Goal: Task Accomplishment & Management: Use online tool/utility

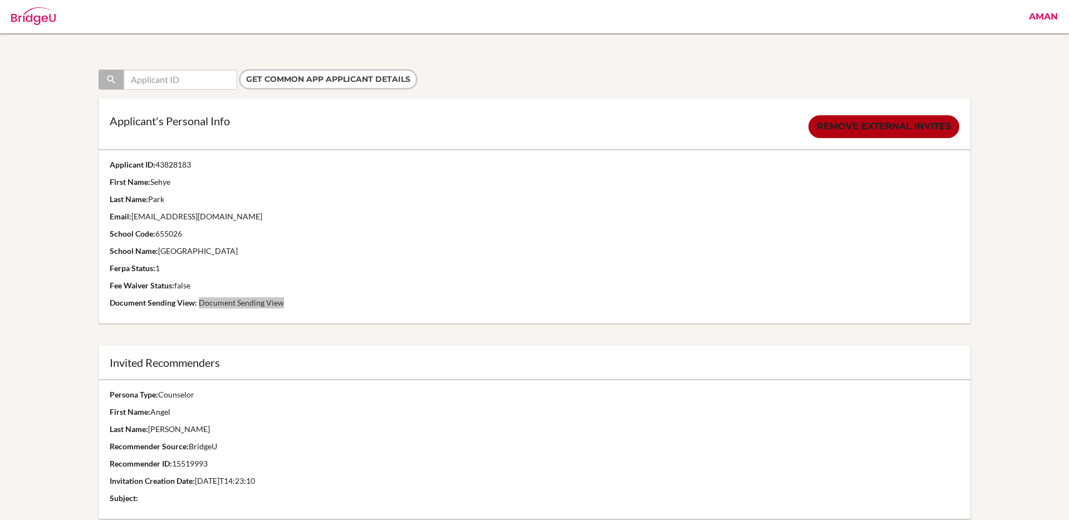
drag, startPoint x: 214, startPoint y: 303, endPoint x: 250, endPoint y: 1, distance: 304.4
click at [0, 0] on body "Aman Profile Articles Campaigns Categories Countries Enhanced Profiles Schools …" at bounding box center [534, 260] width 1069 height 520
drag, startPoint x: 193, startPoint y: 165, endPoint x: 156, endPoint y: 169, distance: 36.3
click at [156, 169] on p "Applicant ID: 43828183" at bounding box center [535, 164] width 850 height 11
copy p "43828183"
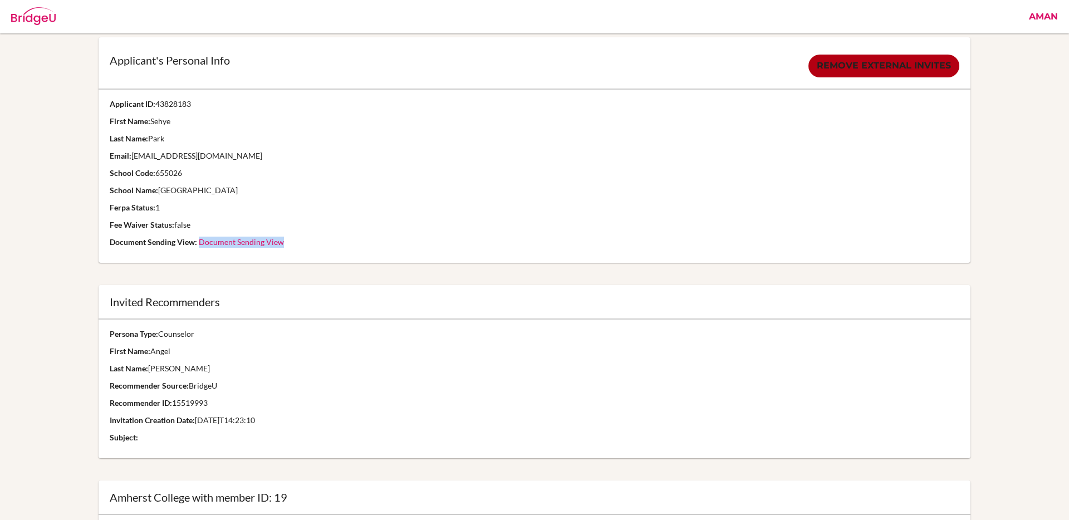
scroll to position [64, 0]
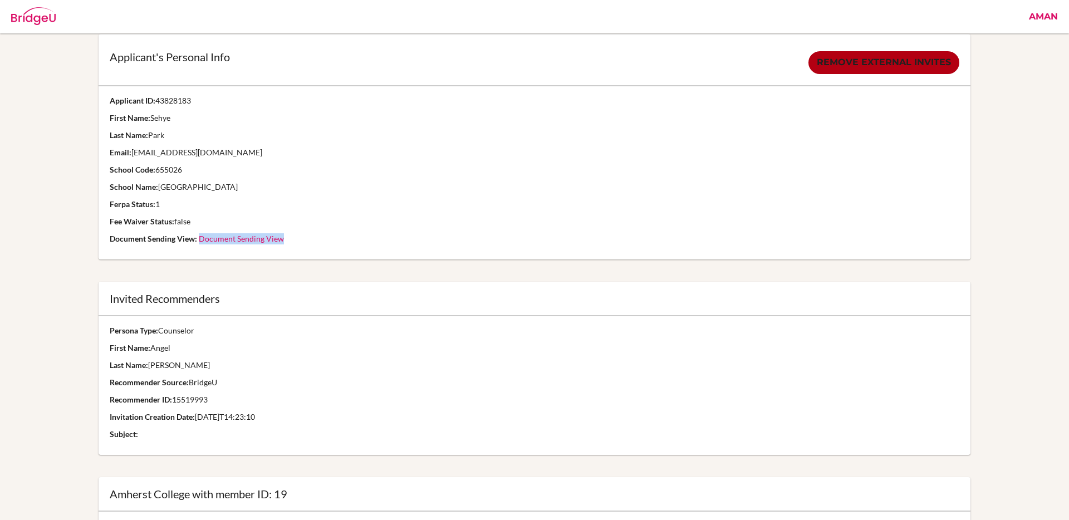
drag, startPoint x: 209, startPoint y: 400, endPoint x: 174, endPoint y: 402, distance: 35.1
click at [174, 402] on p "Recommender ID: 15519993" at bounding box center [535, 399] width 850 height 11
copy p "15519993"
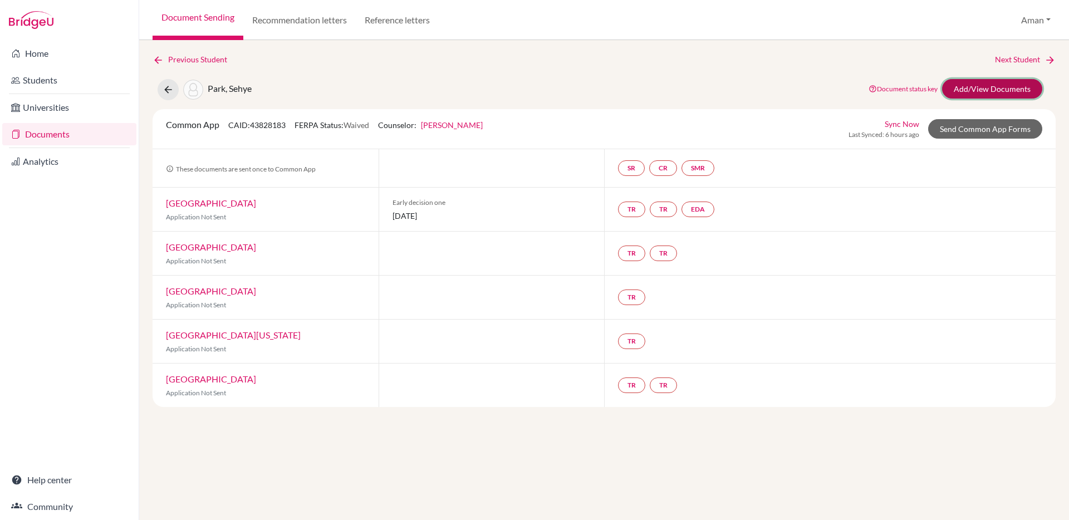
click at [975, 88] on link "Add/View Documents" at bounding box center [992, 88] width 100 height 19
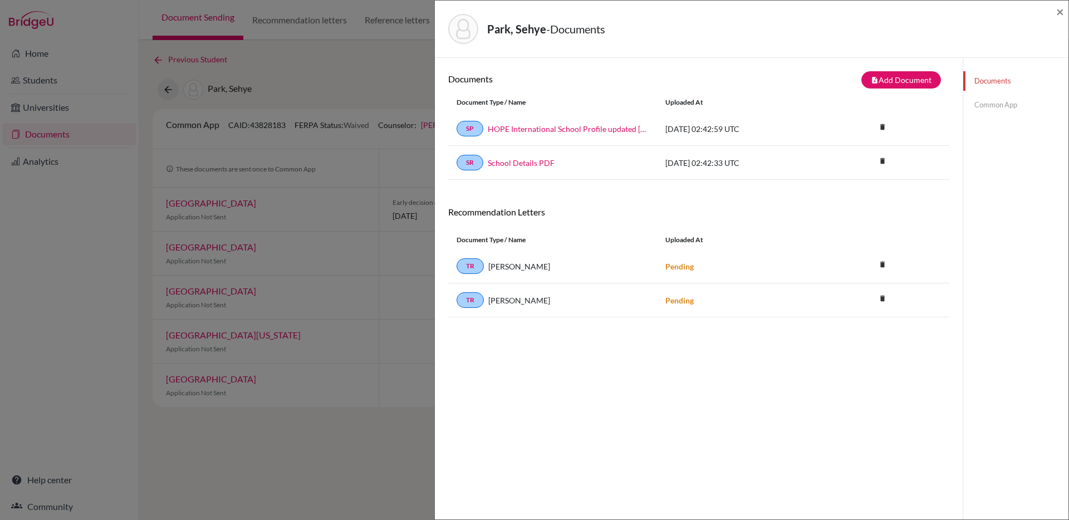
click at [980, 105] on link "Common App" at bounding box center [1015, 104] width 105 height 19
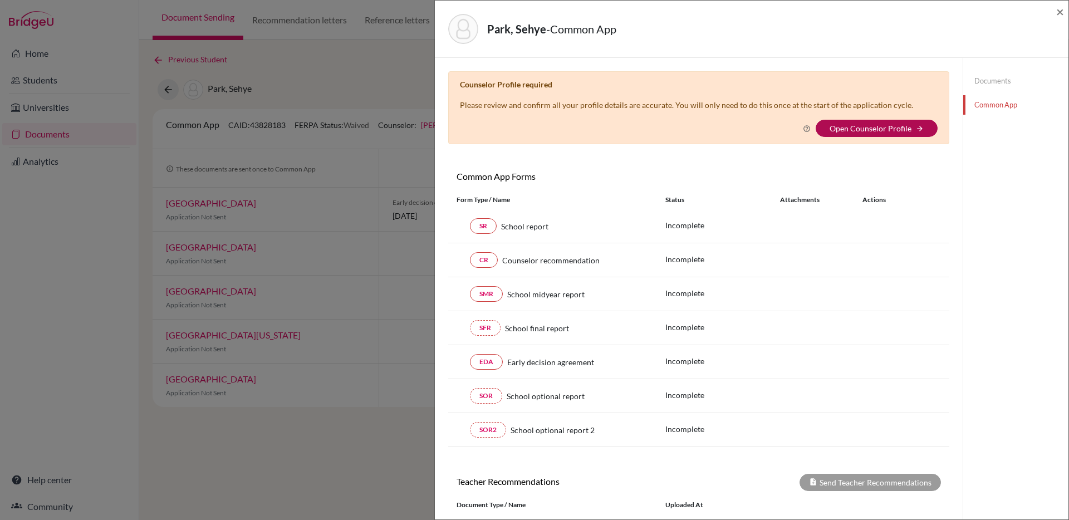
click at [881, 125] on link "Open Counselor Profile" at bounding box center [870, 128] width 82 height 9
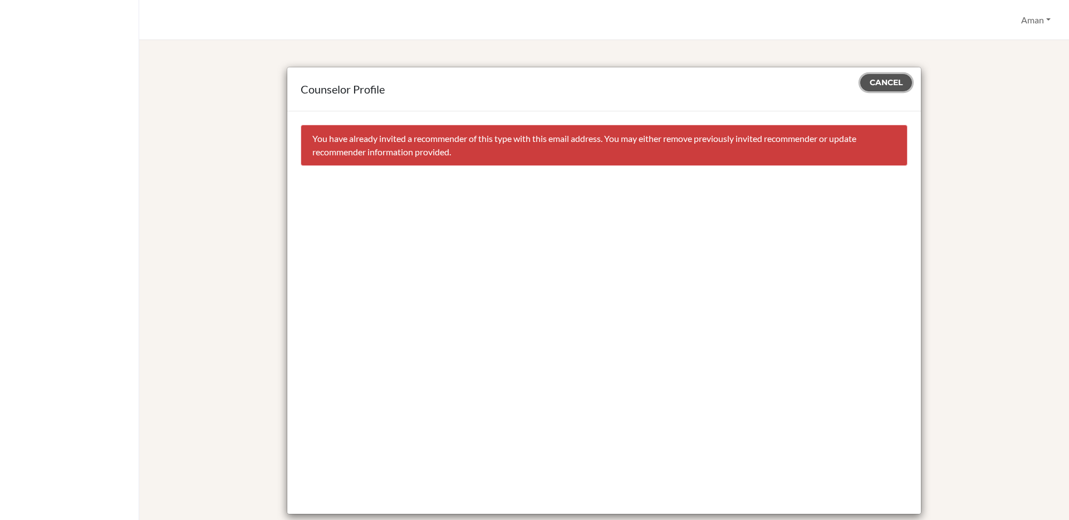
click at [899, 84] on span "Cancel" at bounding box center [885, 82] width 33 height 10
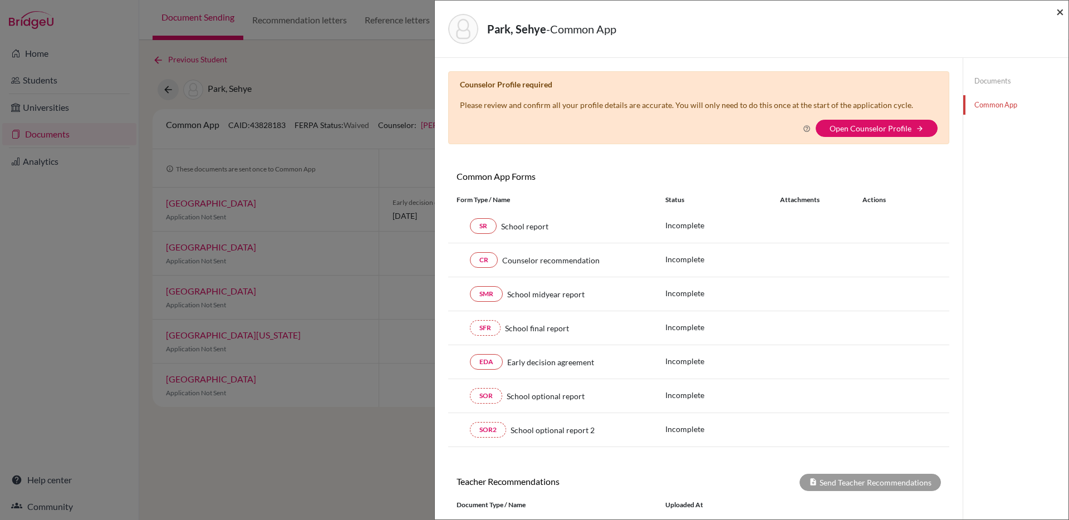
click at [1063, 14] on span "×" at bounding box center [1060, 11] width 8 height 16
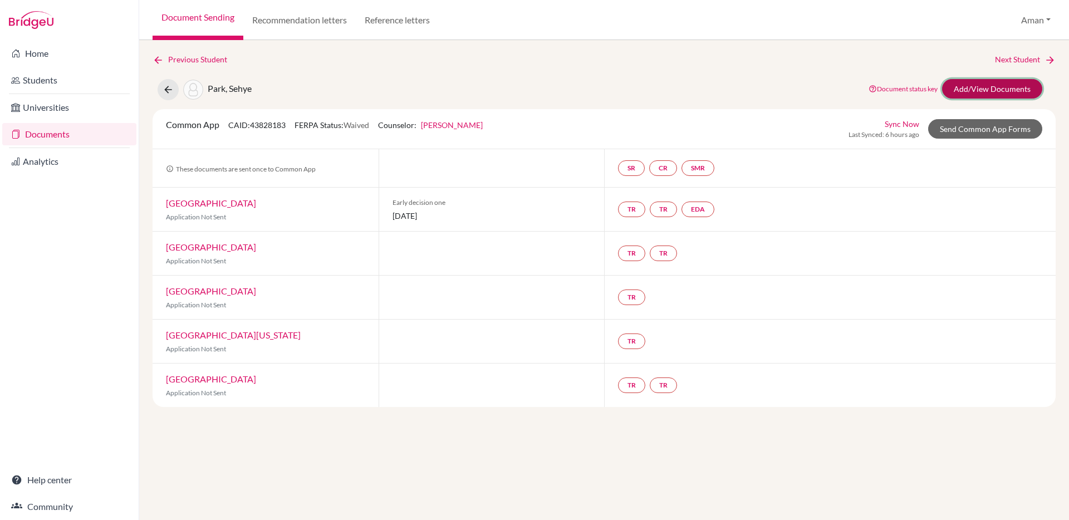
click at [995, 87] on link "Add/View Documents" at bounding box center [992, 88] width 100 height 19
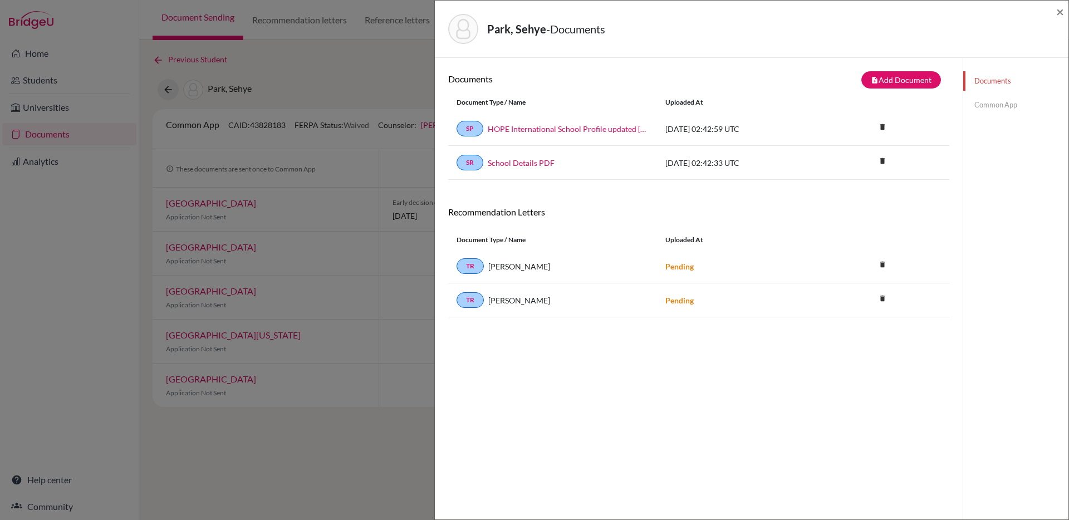
click at [981, 112] on link "Common App" at bounding box center [1015, 104] width 105 height 19
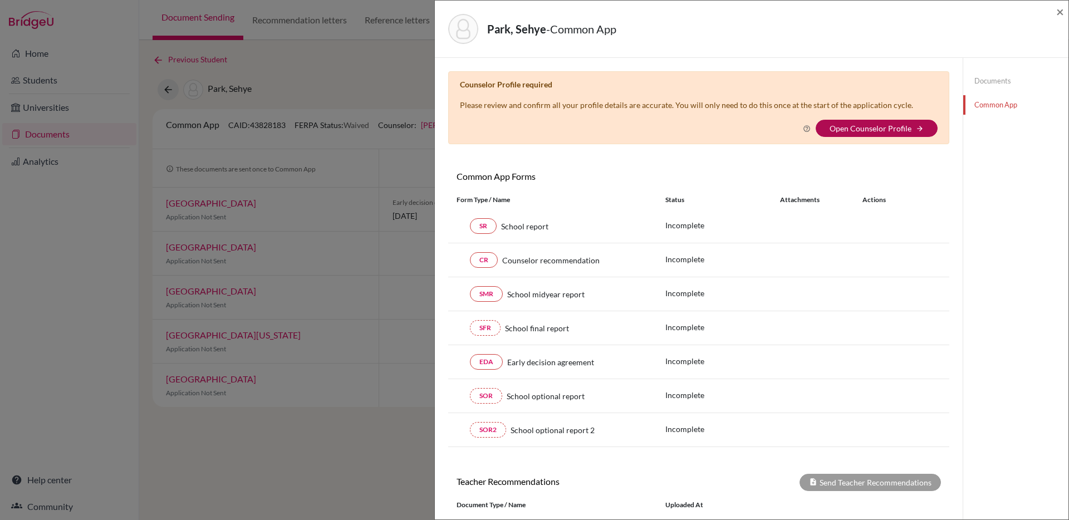
click at [871, 126] on link "Open Counselor Profile" at bounding box center [870, 128] width 82 height 9
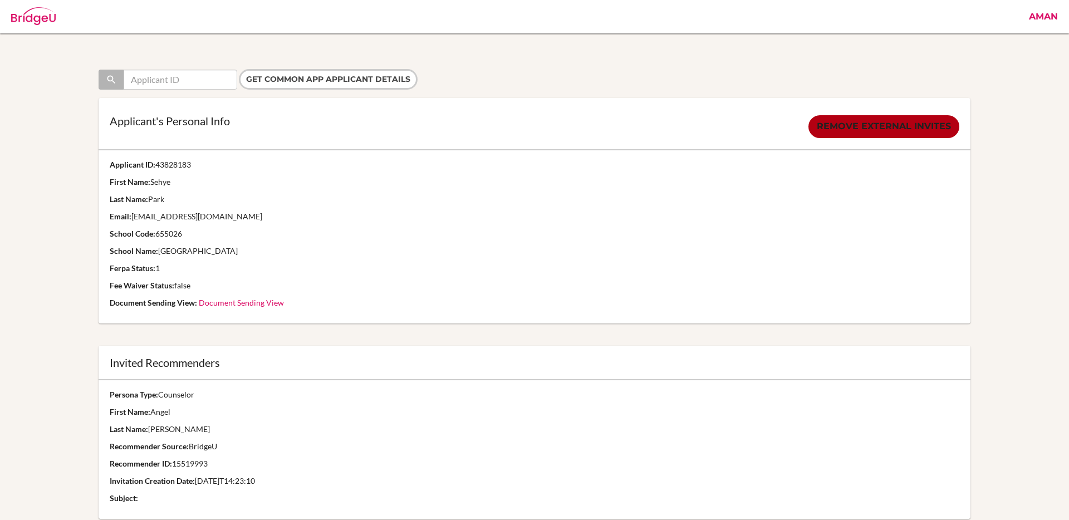
click at [1038, 19] on link "Aman" at bounding box center [1043, 16] width 40 height 33
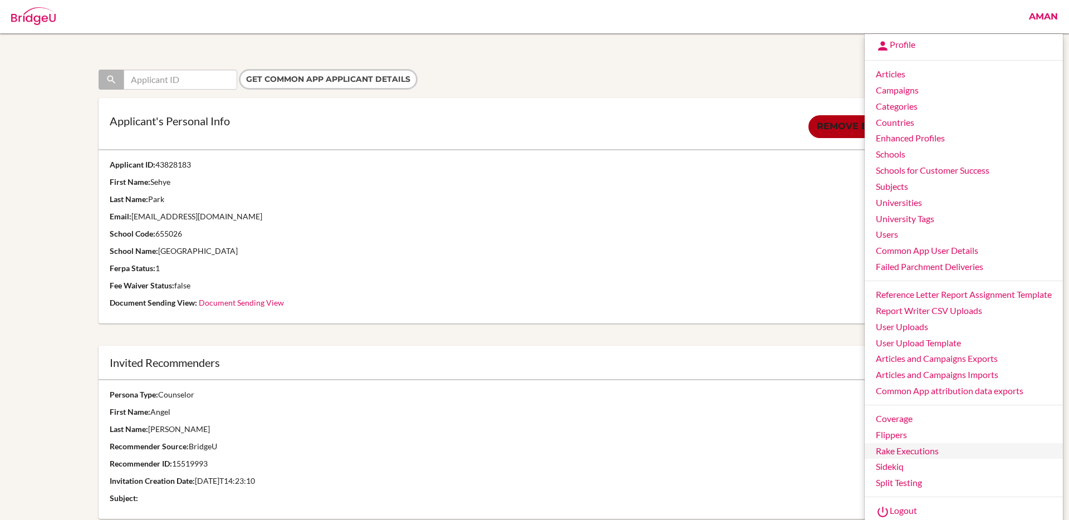
click at [893, 446] on link "Rake Executions" at bounding box center [963, 451] width 198 height 16
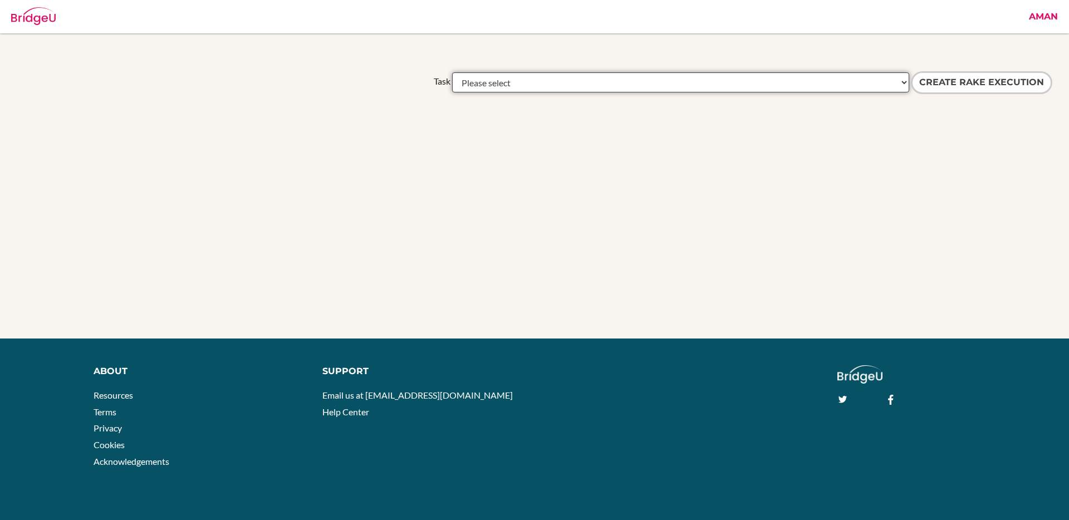
click at [721, 82] on select "Please select academic_results:a_level_details_to_aggregate academic_results:ib…" at bounding box center [680, 82] width 457 height 20
select select "common_app:remove_counselor_invite_using_counselor_recommender_id"
click at [452, 72] on select "Please select academic_results:a_level_details_to_aggregate academic_results:ib…" at bounding box center [680, 82] width 457 height 20
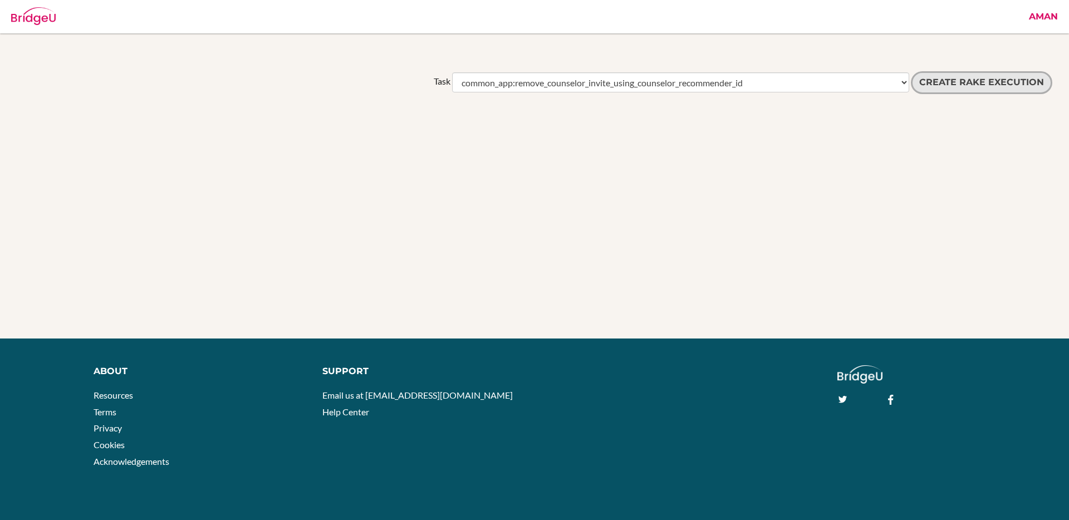
click at [967, 81] on input "Create Rake execution" at bounding box center [981, 82] width 141 height 23
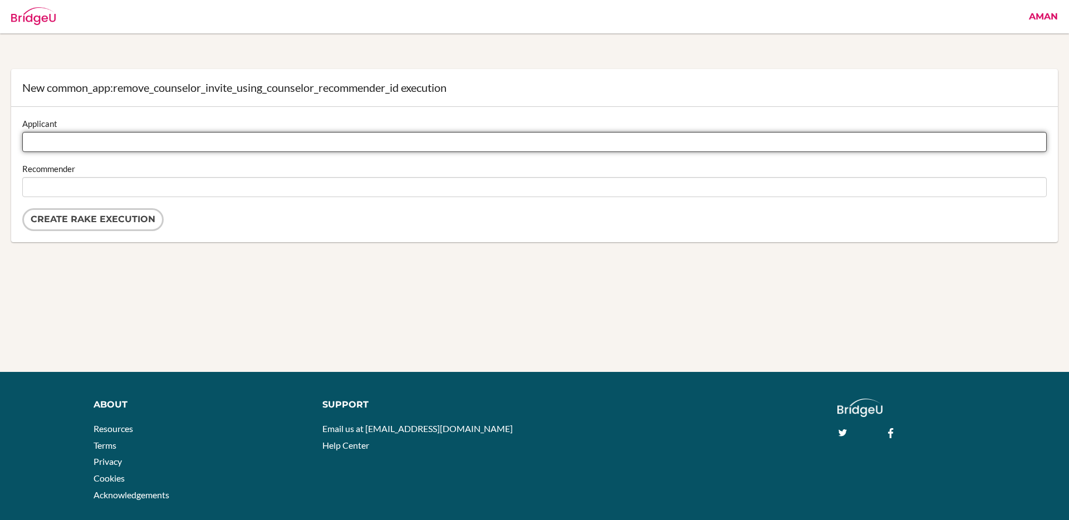
click at [316, 141] on input "Applicant" at bounding box center [534, 142] width 1024 height 20
paste input "43828183"
type input "43828183"
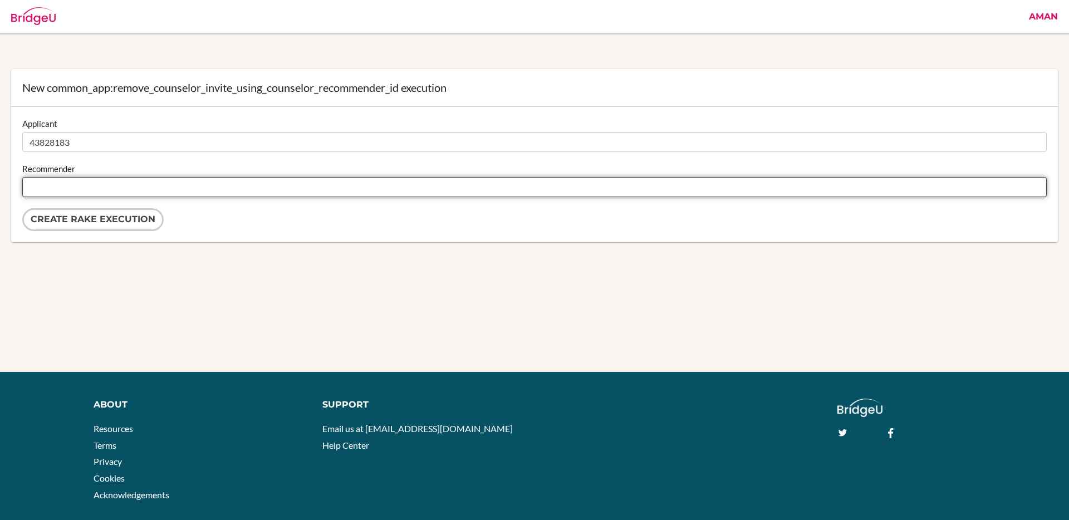
click at [424, 186] on input "Recommender" at bounding box center [534, 187] width 1024 height 20
paste input "15519993"
type input "15519993"
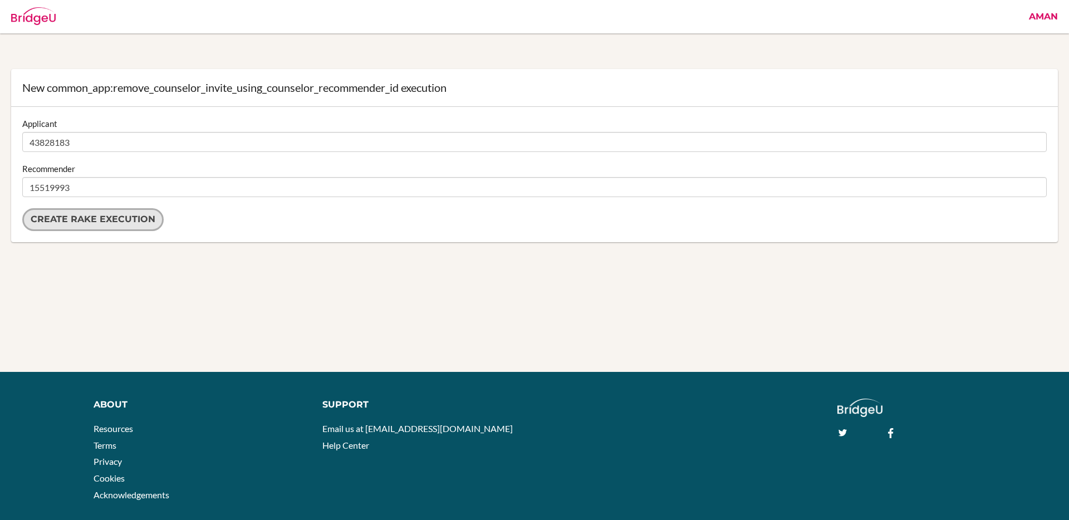
click at [135, 214] on input "Create Rake execution" at bounding box center [92, 219] width 141 height 23
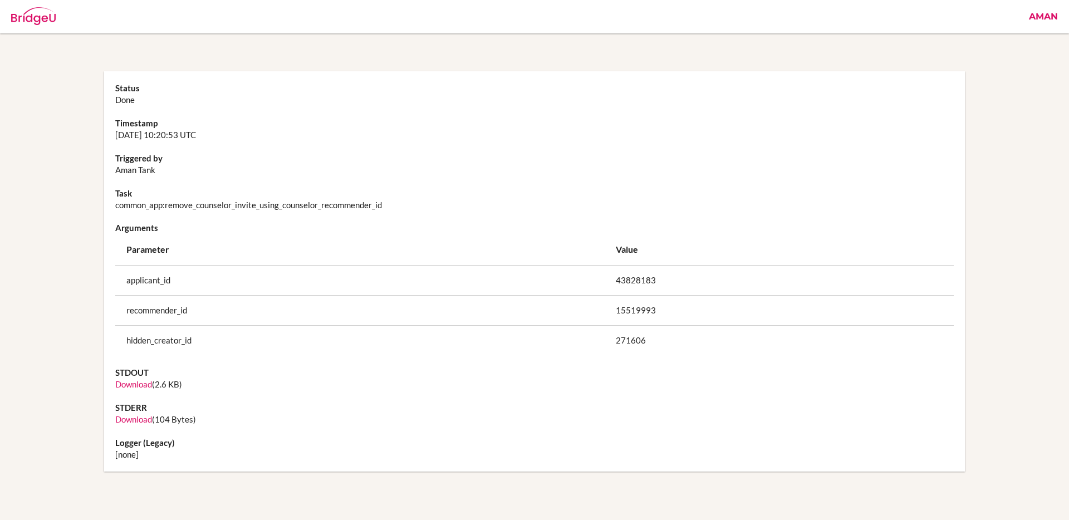
click at [127, 390] on dd "Download (2.6 KB)" at bounding box center [534, 384] width 839 height 12
click at [132, 384] on link "Download" at bounding box center [133, 384] width 37 height 10
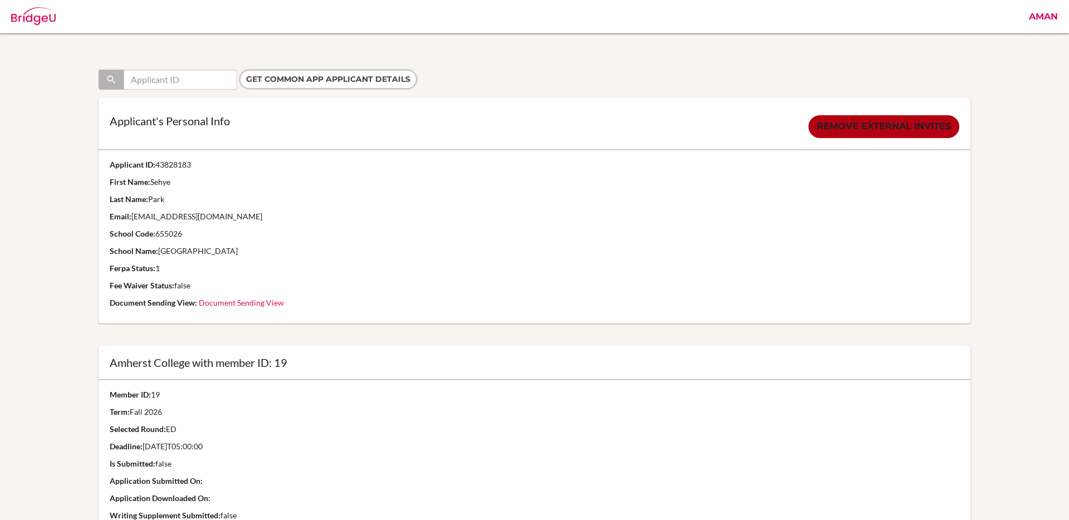
scroll to position [64, 0]
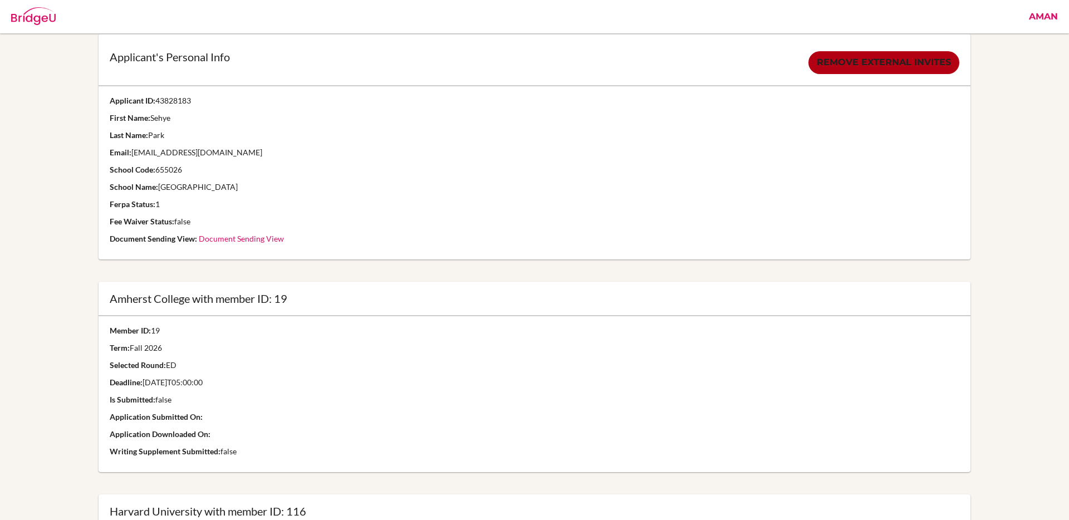
click at [256, 240] on link "Document Sending View" at bounding box center [241, 238] width 85 height 9
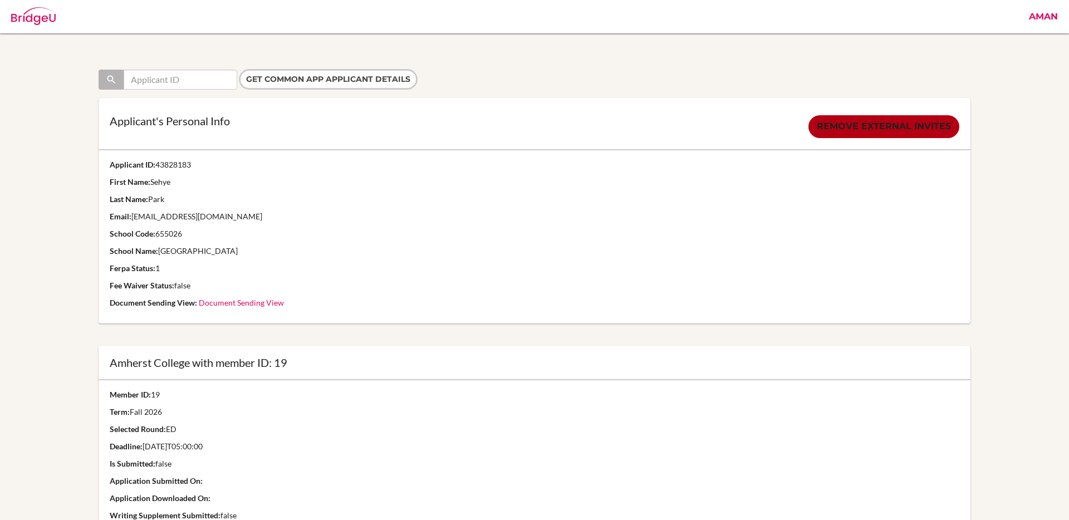
click at [1040, 21] on link "Aman" at bounding box center [1043, 16] width 40 height 33
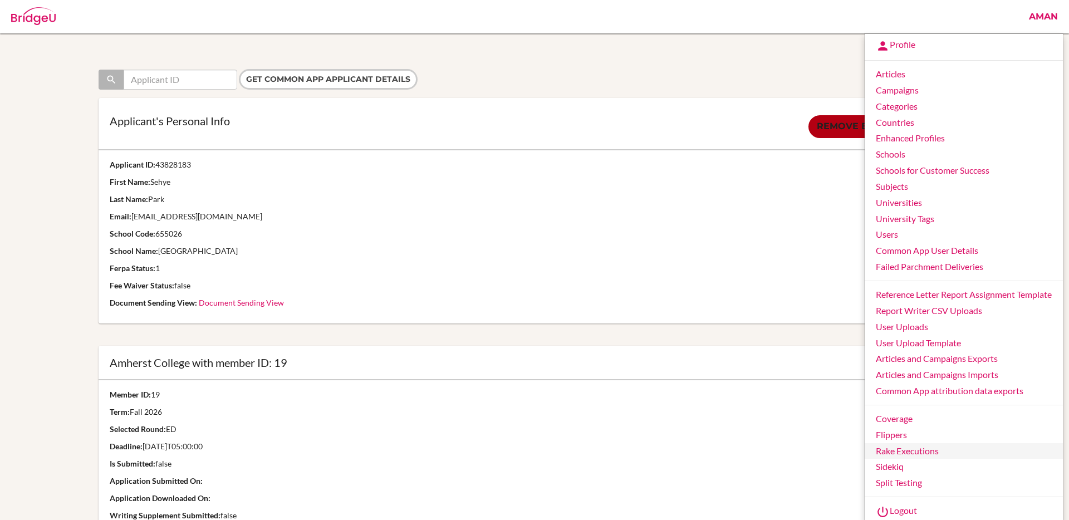
click at [898, 447] on link "Rake Executions" at bounding box center [963, 451] width 198 height 16
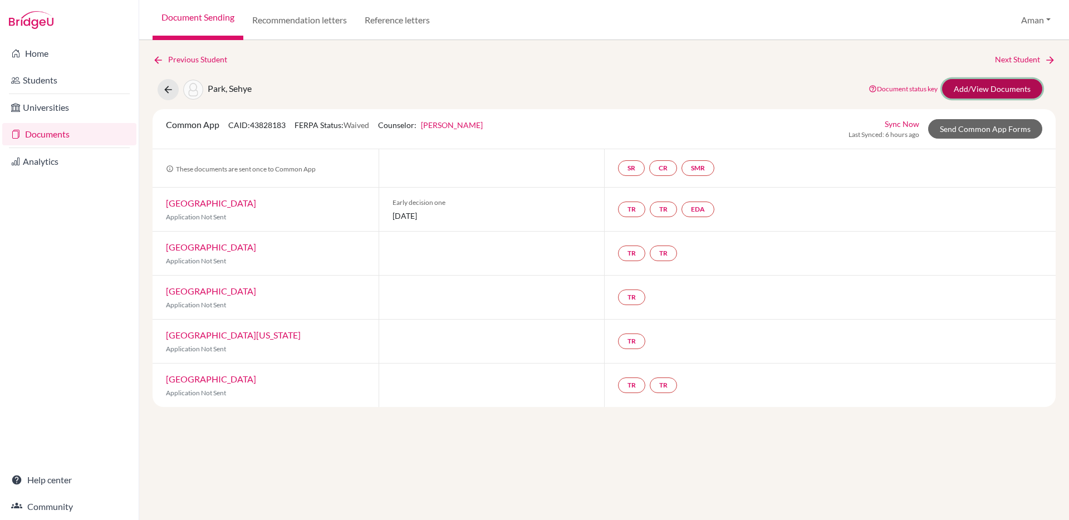
click at [980, 93] on link "Add/View Documents" at bounding box center [992, 88] width 100 height 19
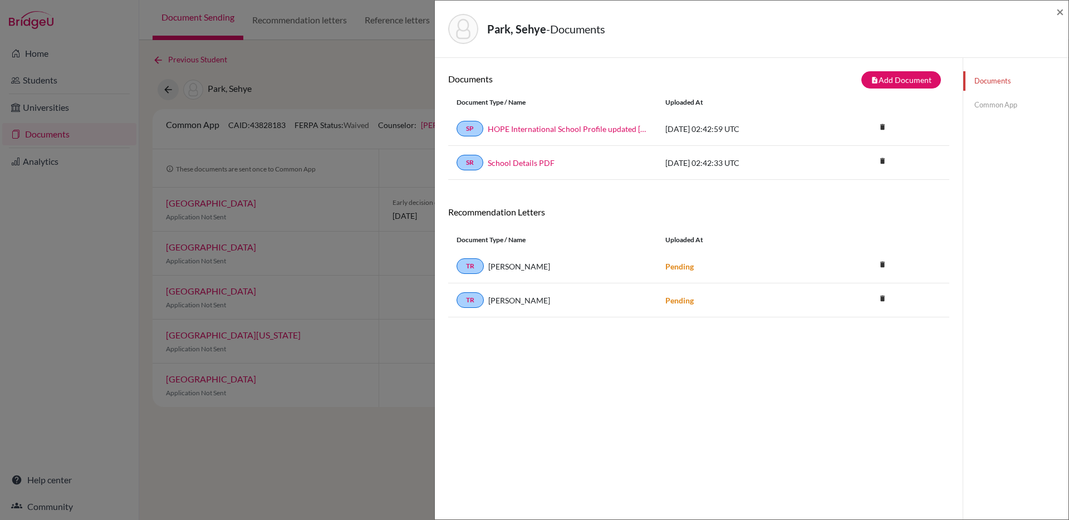
click at [986, 103] on link "Common App" at bounding box center [1015, 104] width 105 height 19
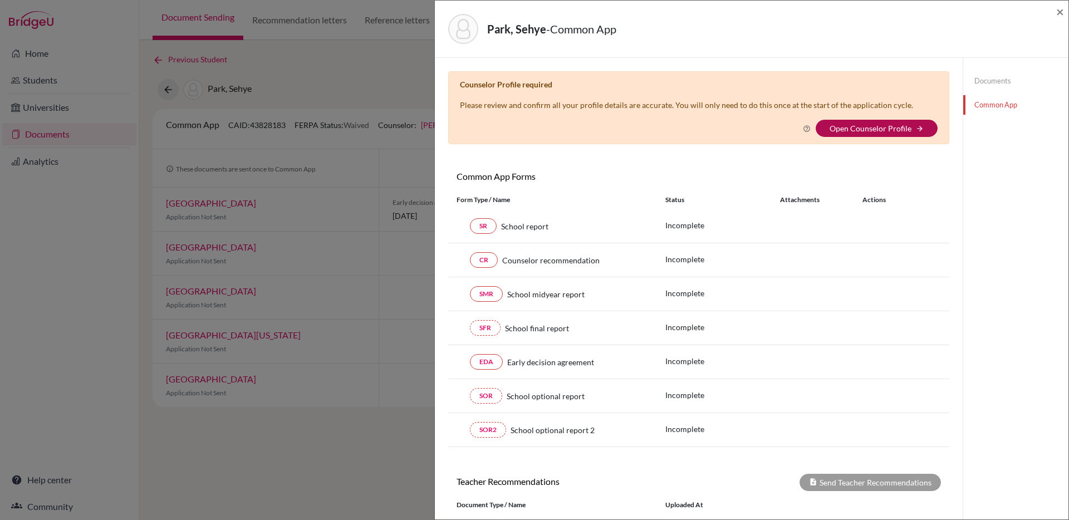
click at [902, 129] on link "Open Counselor Profile" at bounding box center [870, 128] width 82 height 9
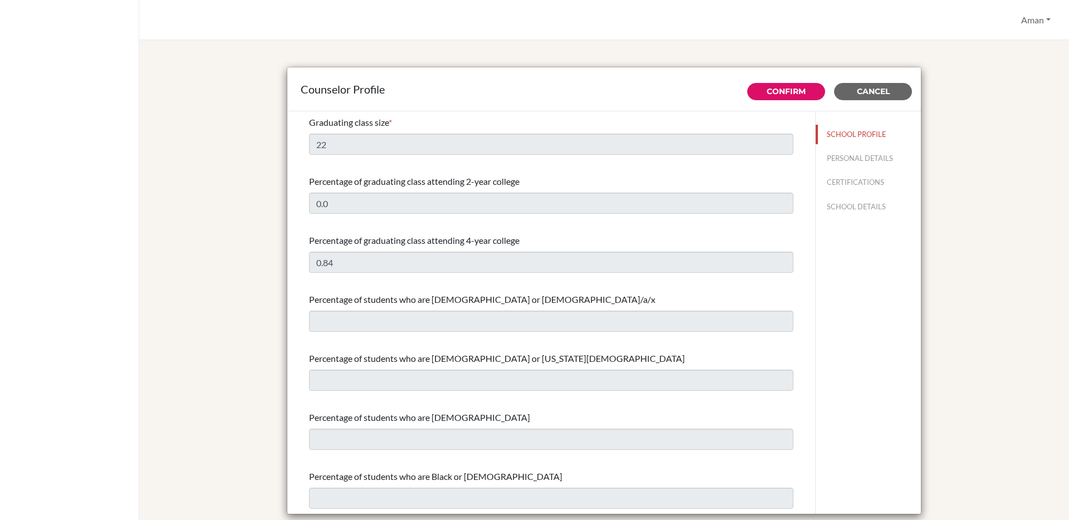
select select "0"
select select "352552"
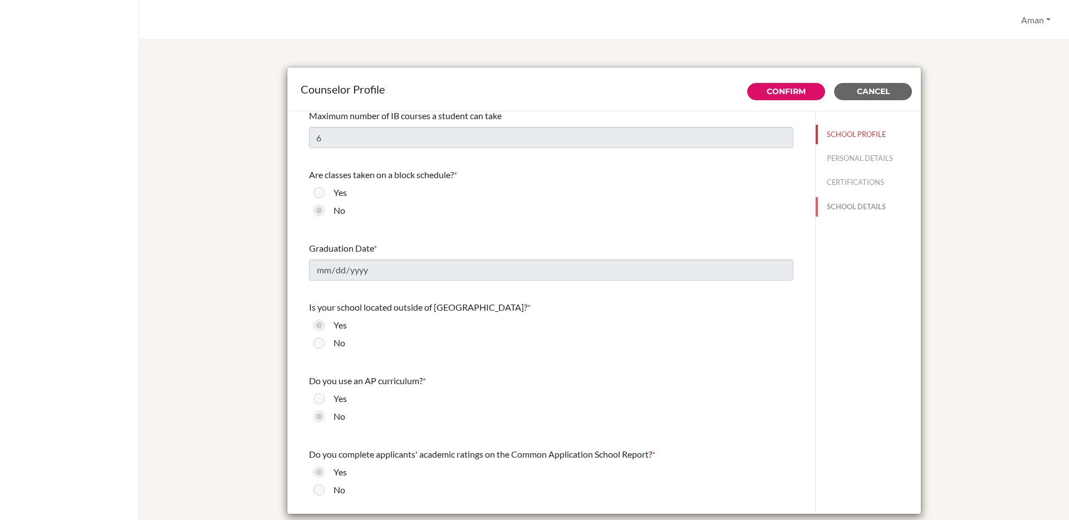
click at [856, 201] on button "SCHOOL DETAILS" at bounding box center [867, 206] width 105 height 19
type input "655026"
type input "[URL][DOMAIN_NAME]"
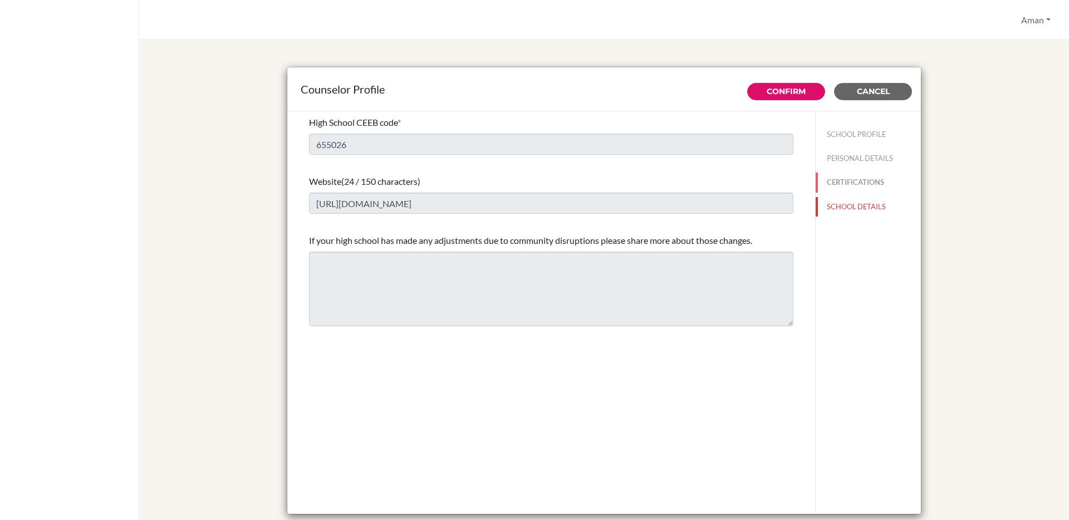
click at [848, 179] on button "CERTIFICATIONS" at bounding box center [867, 182] width 105 height 19
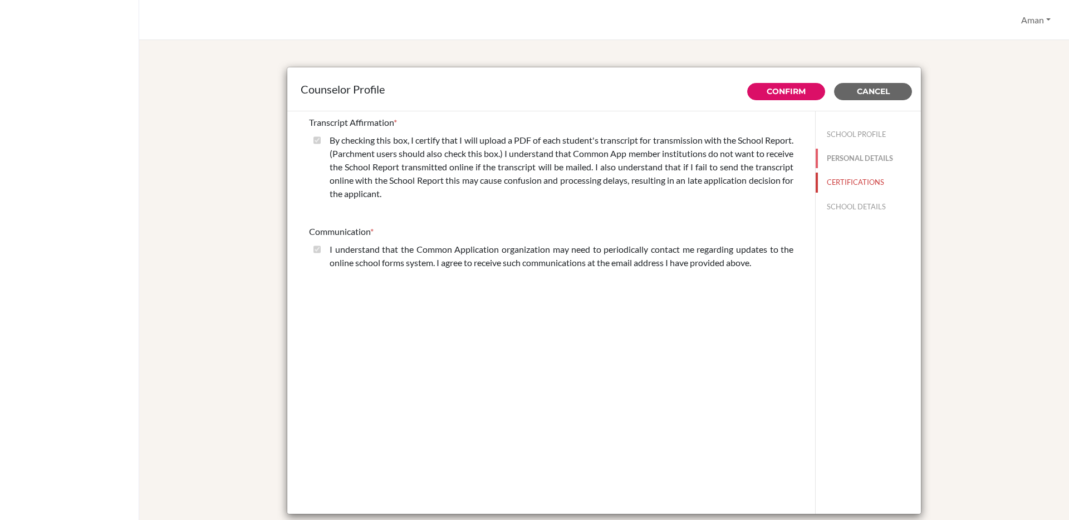
click at [845, 165] on button "PERSONAL DETAILS" at bounding box center [867, 158] width 105 height 19
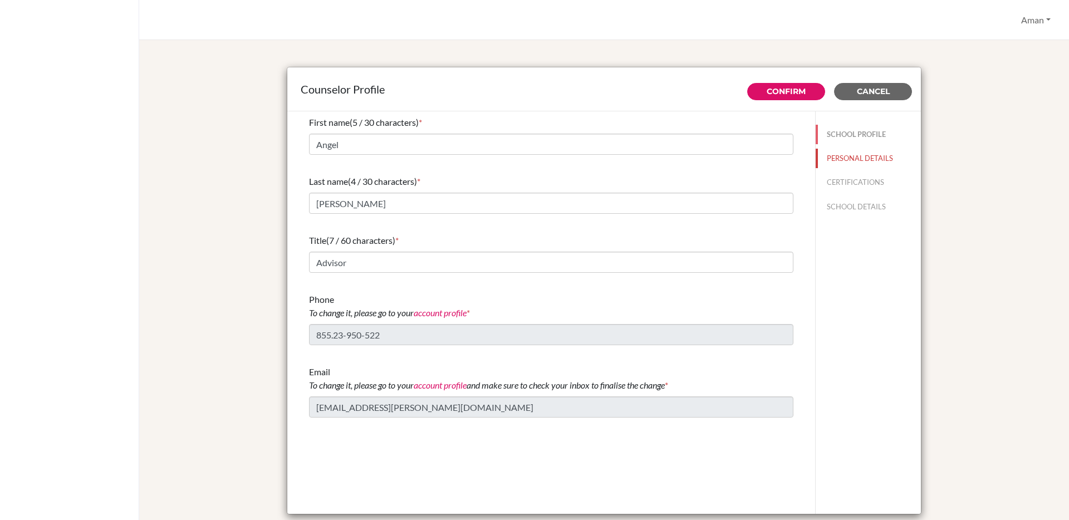
click at [839, 137] on button "SCHOOL PROFILE" at bounding box center [867, 134] width 105 height 19
type input "0.84"
type input "22"
type input "0.0"
select select "0"
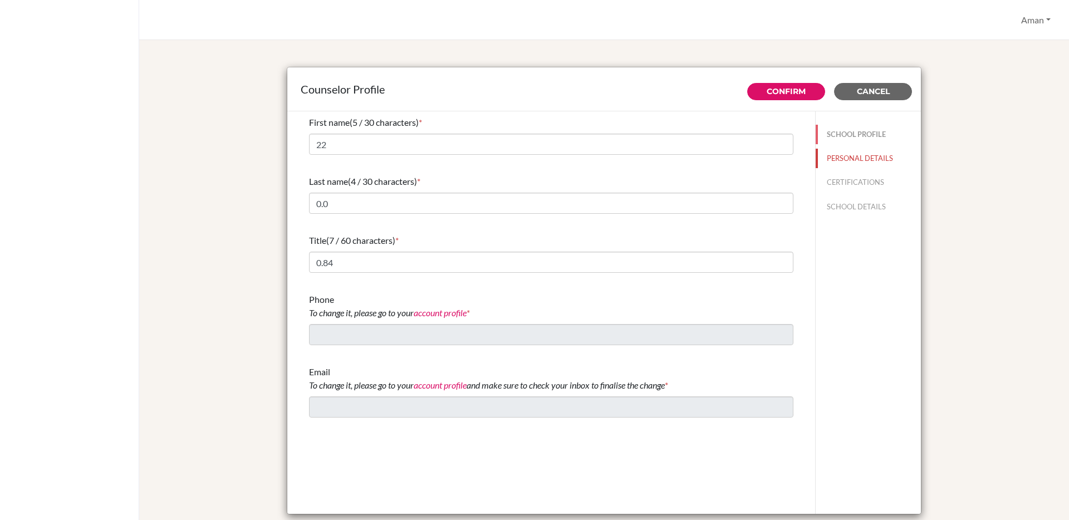
select select "352552"
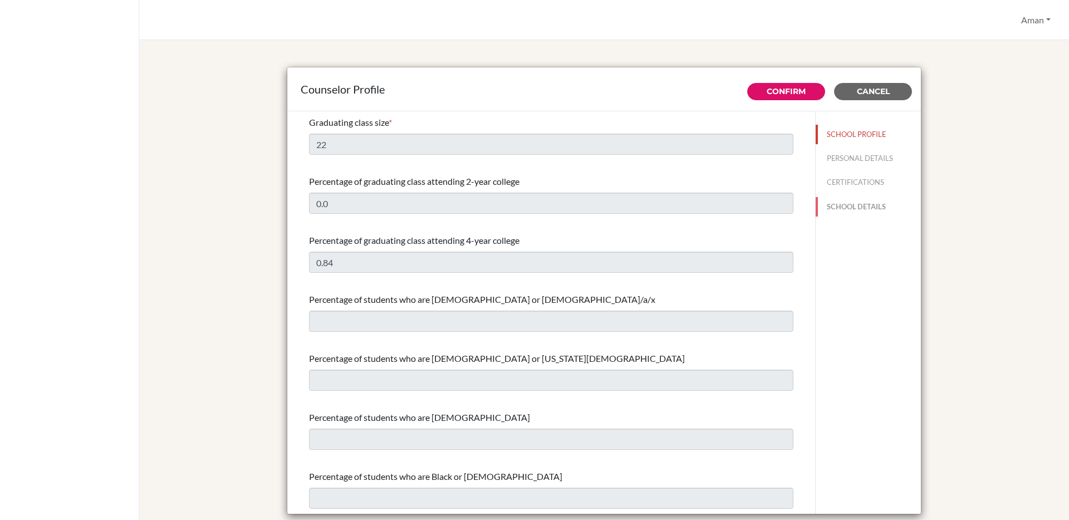
click at [855, 204] on button "SCHOOL DETAILS" at bounding box center [867, 206] width 105 height 19
type input "655026"
type input "https://www.hope.edu.kh/"
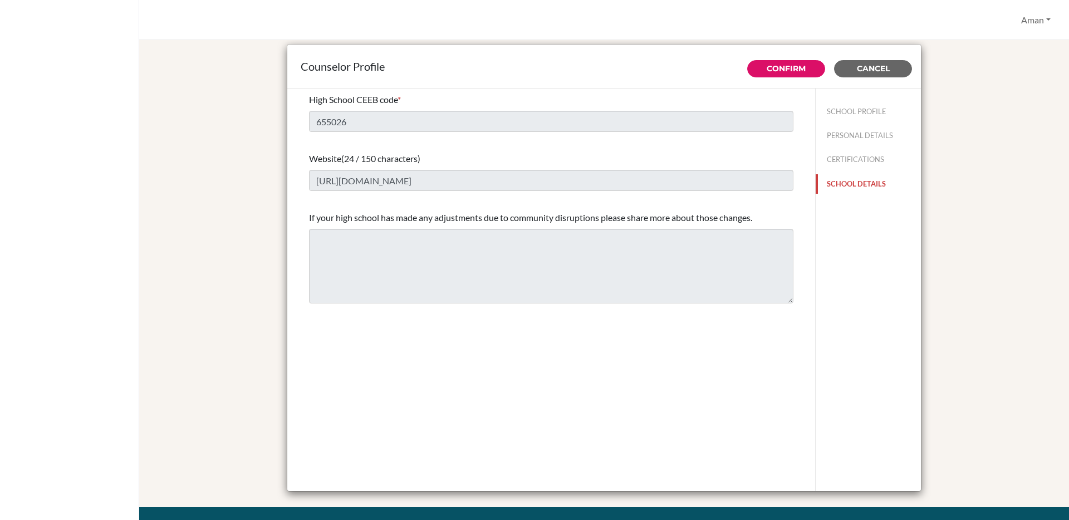
scroll to position [12, 0]
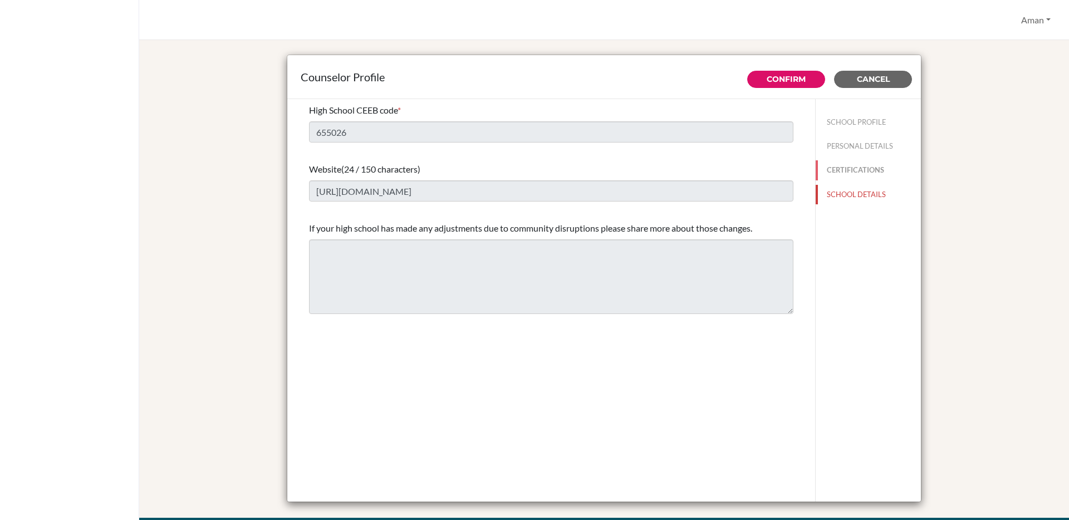
click at [858, 168] on button "CERTIFICATIONS" at bounding box center [867, 169] width 105 height 19
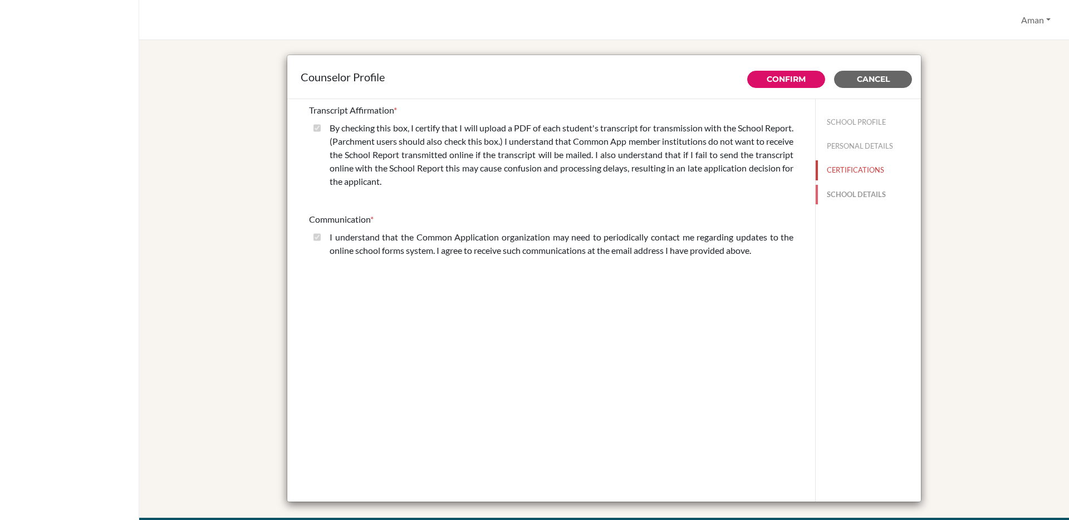
click at [840, 198] on button "SCHOOL DETAILS" at bounding box center [867, 194] width 105 height 19
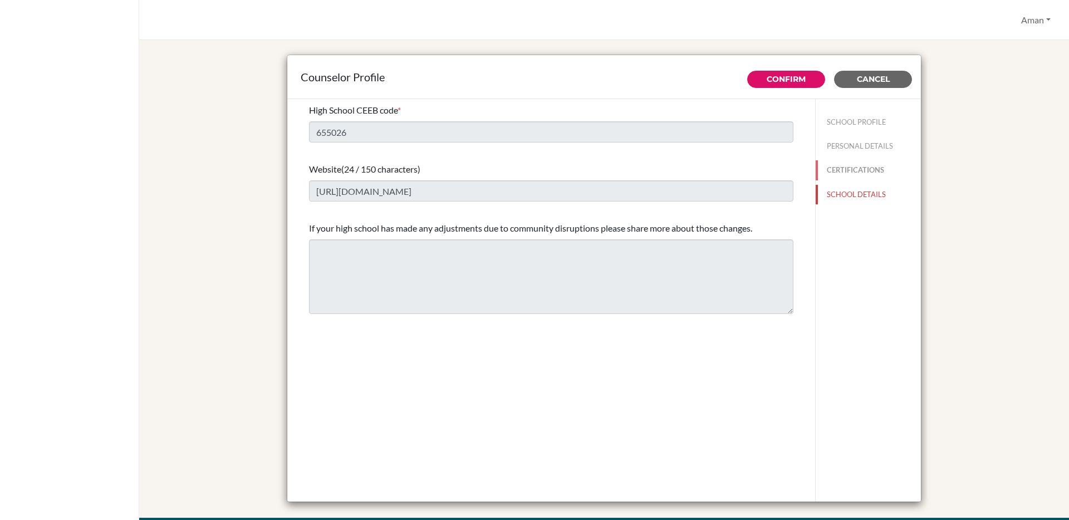
click at [850, 168] on button "CERTIFICATIONS" at bounding box center [867, 169] width 105 height 19
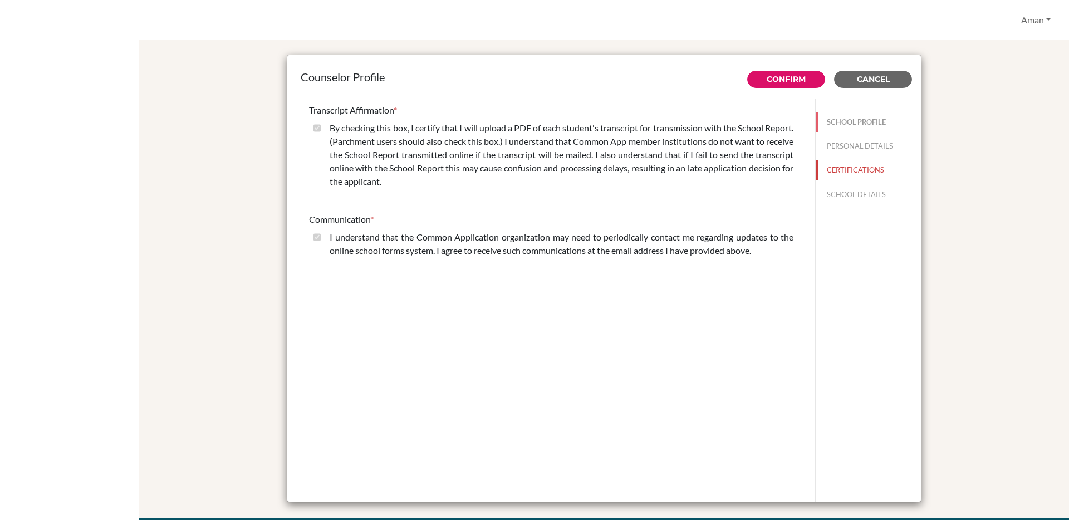
click at [844, 117] on button "SCHOOL PROFILE" at bounding box center [867, 121] width 105 height 19
select select "0"
select select "352552"
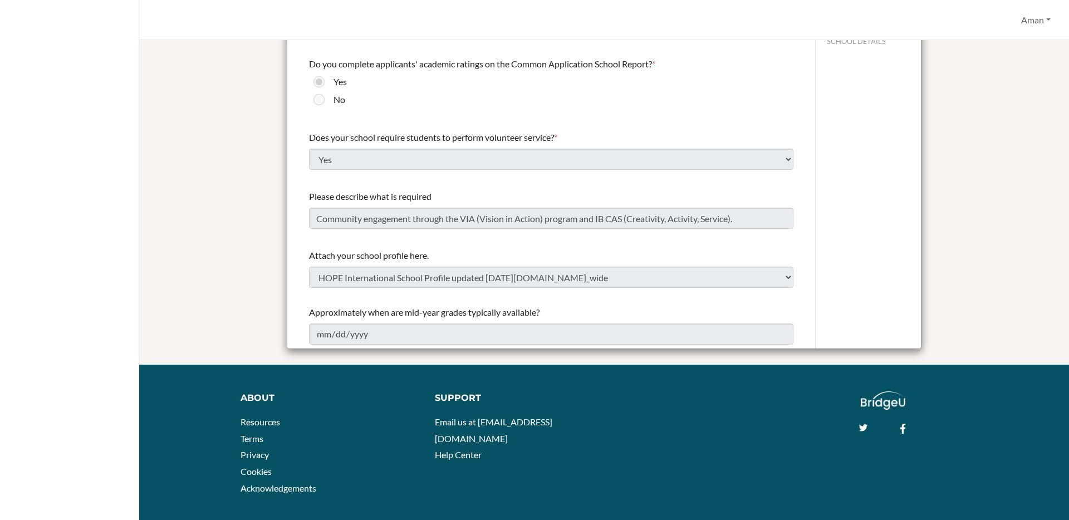
scroll to position [1167, 0]
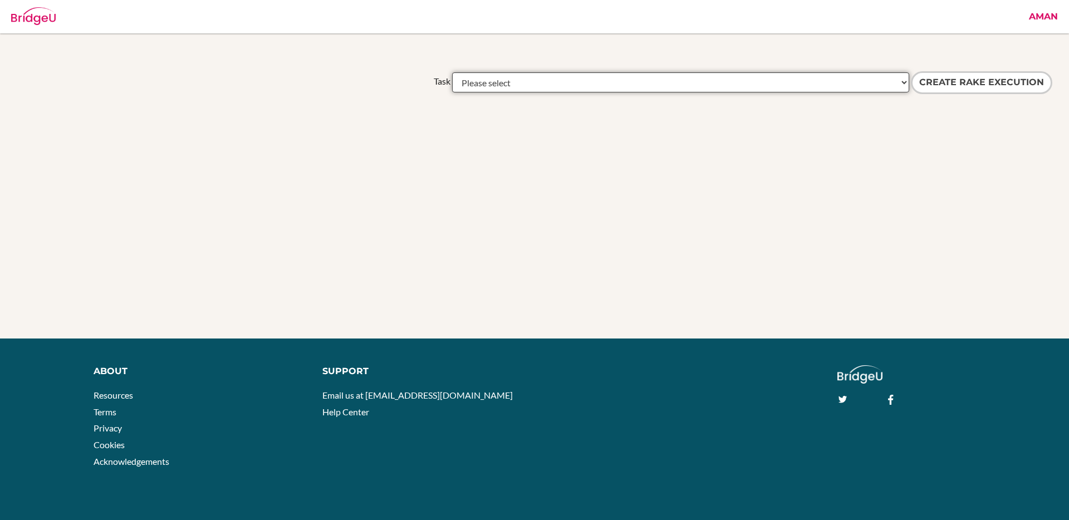
click at [582, 79] on select "Please select academic_results:a_level_details_to_aggregate academic_results:ib…" at bounding box center [680, 82] width 457 height 20
select select "common_app:remove_counselor_invite_using_counselor_recommender_id"
click at [452, 72] on select "Please select academic_results:a_level_details_to_aggregate academic_results:ib…" at bounding box center [680, 82] width 457 height 20
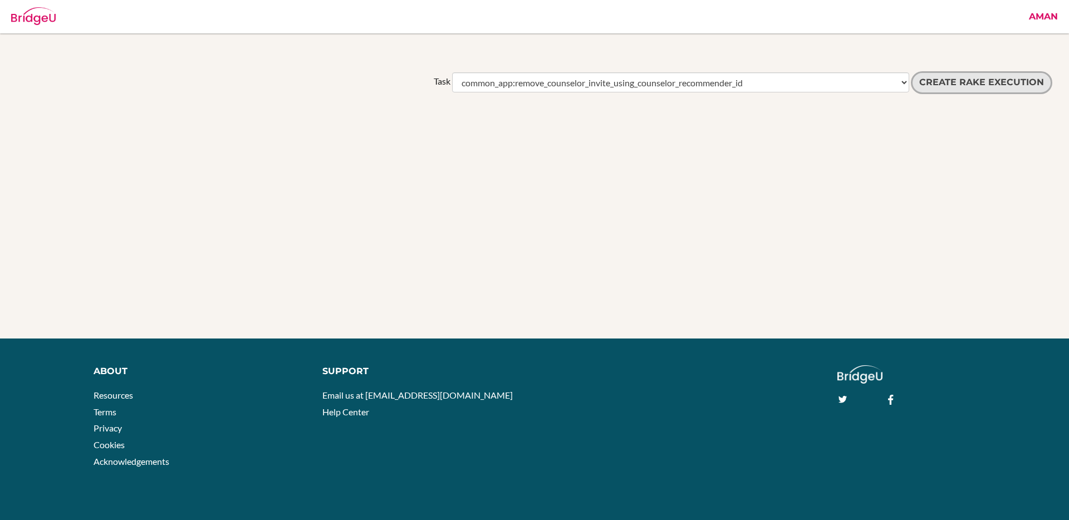
click at [948, 78] on input "Create Rake execution" at bounding box center [981, 82] width 141 height 23
